Goal: Task Accomplishment & Management: Use online tool/utility

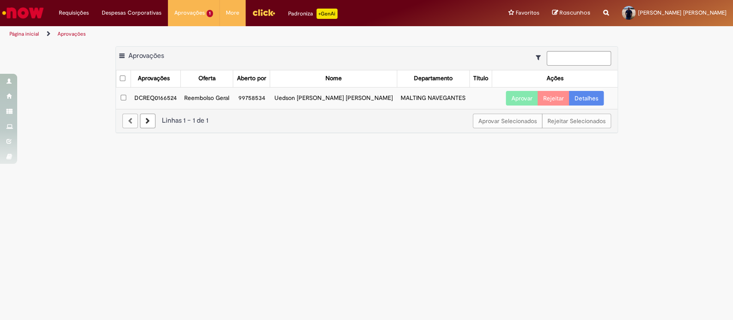
click at [517, 100] on button "Aprovar" at bounding box center [522, 98] width 32 height 15
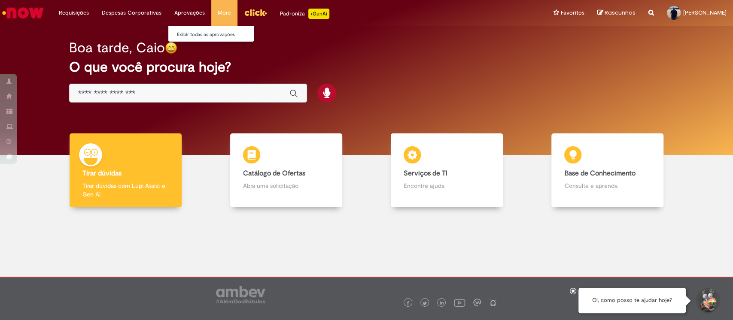
click at [95, 9] on li "Aprovações Exibir todas as aprovações" at bounding box center [73, 13] width 43 height 26
click at [194, 30] on link "Exibir todas as aprovações" at bounding box center [215, 34] width 94 height 9
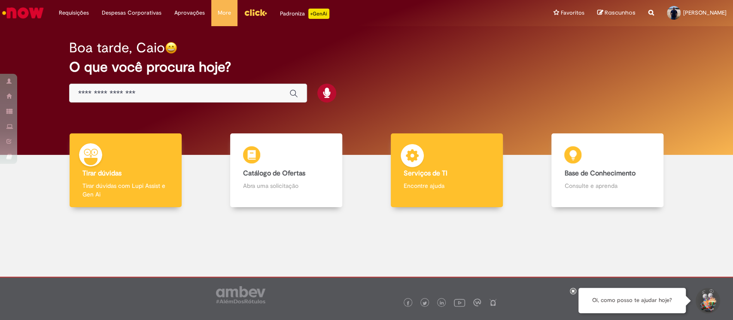
click at [419, 176] on b "Serviços de TI" at bounding box center [426, 173] width 44 height 9
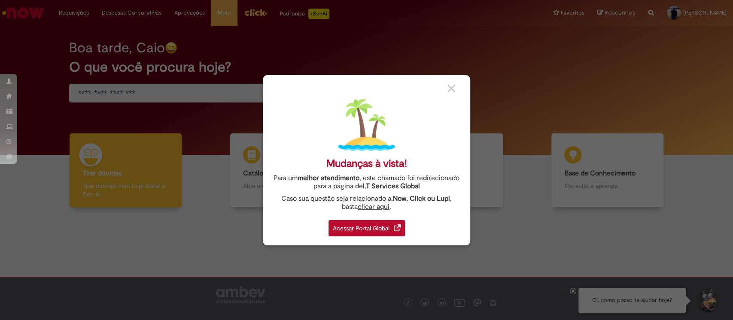
click at [379, 227] on div "Acessar Portal Global" at bounding box center [367, 228] width 76 height 16
